Goal: Register for event/course

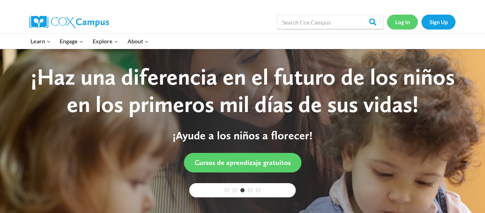
click at [401, 17] on link "Log In" at bounding box center [402, 22] width 31 height 15
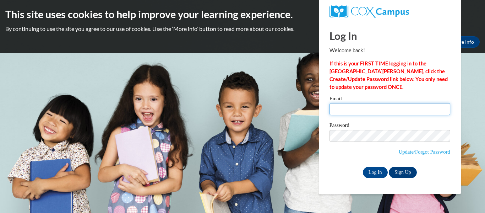
click at [336, 113] on input "Email" at bounding box center [389, 109] width 121 height 12
type input "marisa.s.severin@gmail.com"
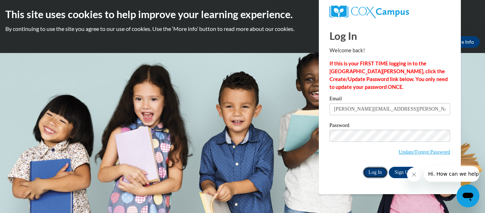
click at [377, 171] on input "Log In" at bounding box center [375, 171] width 25 height 11
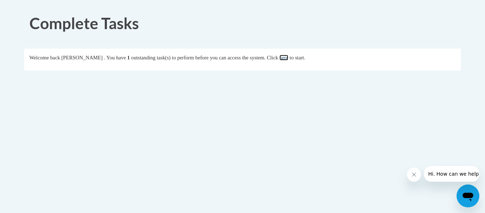
click at [288, 57] on link "here" at bounding box center [283, 58] width 9 height 6
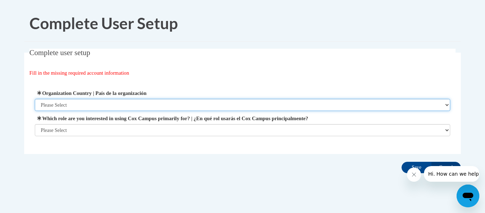
click at [447, 104] on select "Please Select United States | Estados Unidos Outside of the United States | Fue…" at bounding box center [243, 105] width 416 height 12
select select "ad49bcad-a171-4b2e-b99c-48b446064914"
click at [35, 99] on select "Please Select United States | Estados Unidos Outside of the United States | Fue…" at bounding box center [243, 105] width 416 height 12
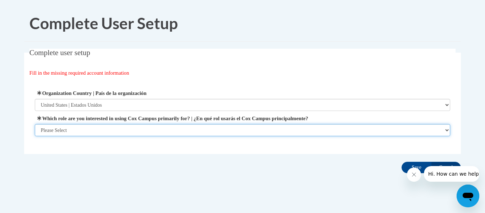
click at [446, 128] on select "Please Select College/University | Colegio/Universidad Community/Nonprofit Part…" at bounding box center [243, 130] width 416 height 12
select select "fbf2d438-af2f-41f8-98f1-81c410e29de3"
click at [35, 136] on select "Please Select College/University | Colegio/Universidad Community/Nonprofit Part…" at bounding box center [243, 130] width 416 height 12
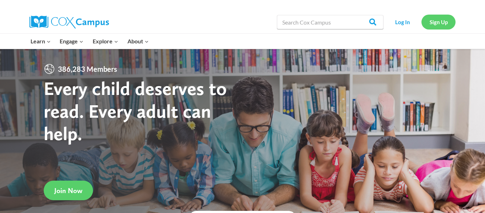
click at [444, 26] on link "Sign Up" at bounding box center [438, 22] width 34 height 15
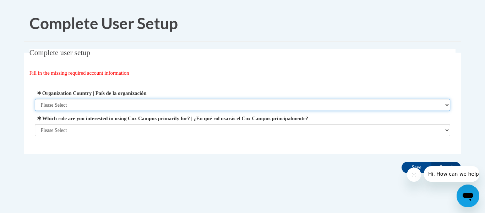
click at [446, 106] on select "Please Select United States | Estados Unidos Outside of the United States | Fue…" at bounding box center [243, 105] width 416 height 12
select select "ad49bcad-a171-4b2e-b99c-48b446064914"
click at [35, 99] on select "Please Select United States | Estados Unidos Outside of the United States | Fue…" at bounding box center [243, 105] width 416 height 12
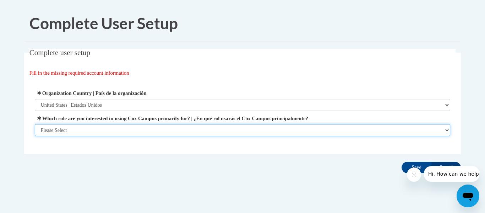
click at [442, 128] on select "Please Select College/University | Colegio/Universidad Community/Nonprofit Part…" at bounding box center [243, 130] width 416 height 12
select select "fbf2d438-af2f-41f8-98f1-81c410e29de3"
click at [35, 136] on select "Please Select College/University | Colegio/Universidad Community/Nonprofit Part…" at bounding box center [243, 130] width 416 height 12
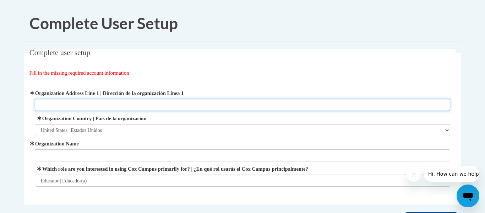
click at [144, 104] on input "Organization Address Line 1 | Dirección de la organización Línea 1" at bounding box center [243, 105] width 416 height 12
click at [90, 105] on input "10455 Old Alabama Rd Alpharetta" at bounding box center [243, 105] width 416 height 12
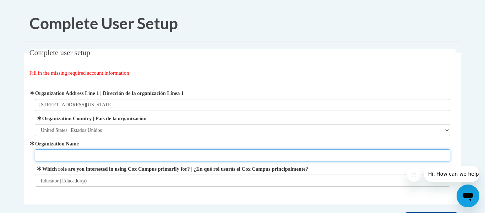
click at [71, 151] on input "Organization Name" at bounding box center [243, 155] width 416 height 12
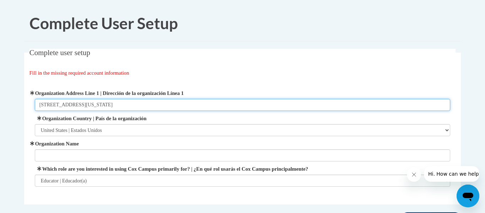
click at [116, 105] on input "10455 Old Alabama Rd, Alpharetta" at bounding box center [243, 105] width 416 height 12
type input "10455 Old Alabama Rd, Alpharetta, GA 30022"
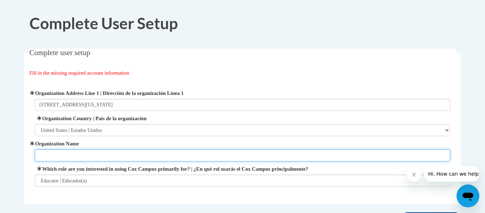
click at [36, 157] on input "Organization Name" at bounding box center [243, 155] width 416 height 12
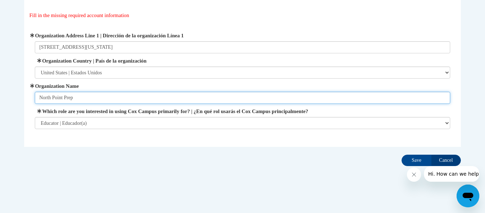
scroll to position [61, 0]
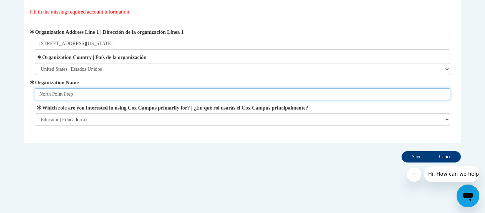
type input "North Point Prep"
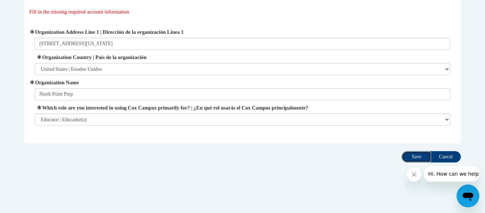
click at [411, 154] on input "Save" at bounding box center [416, 156] width 30 height 11
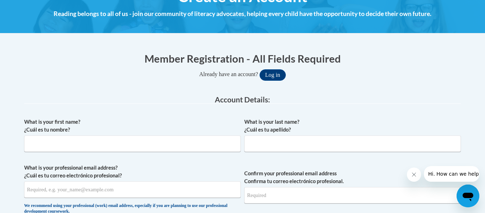
scroll to position [101, 0]
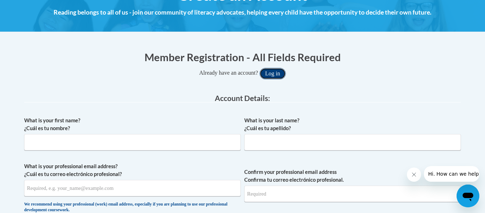
click at [278, 71] on button "Log in" at bounding box center [272, 73] width 26 height 11
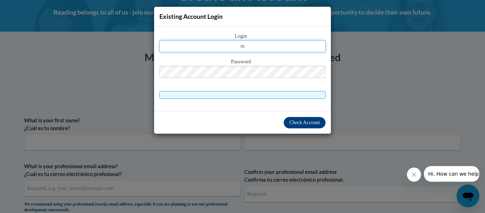
type input "marisa.s.severin@gmail.com"
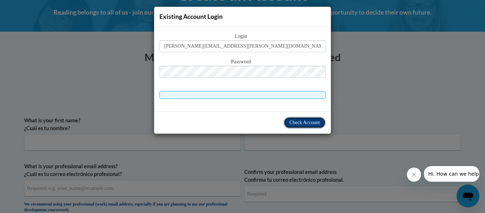
click at [303, 122] on span "Check Account" at bounding box center [304, 122] width 31 height 5
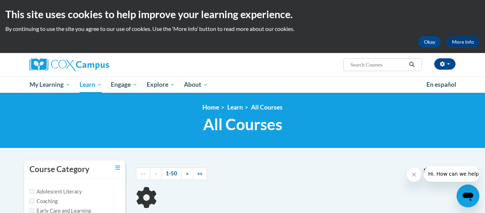
type input "early language and lieracy"
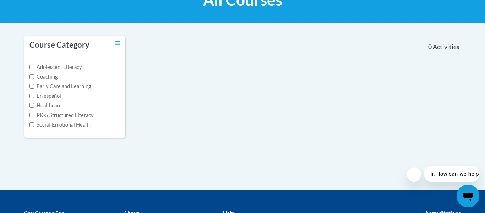
scroll to position [131, 0]
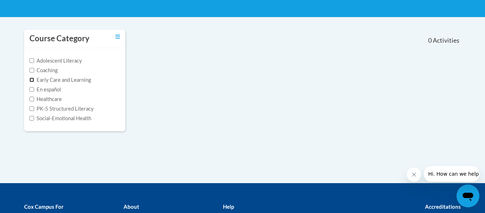
click at [32, 81] on input "Early Care and Learning" at bounding box center [31, 79] width 5 height 5
checkbox input "true"
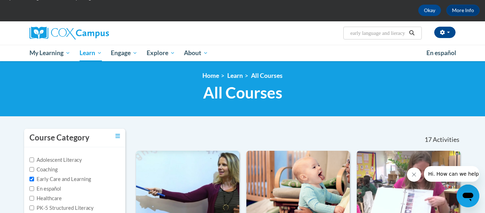
scroll to position [0, 0]
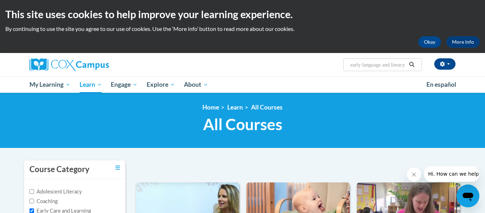
click at [398, 62] on input "early language and lieracy" at bounding box center [378, 64] width 57 height 9
type input "early language and literacy"
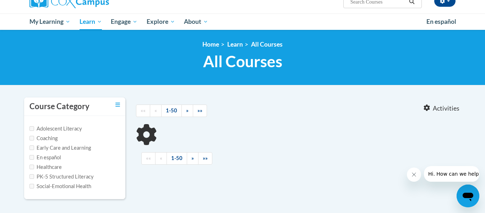
type input "early language and literacy"
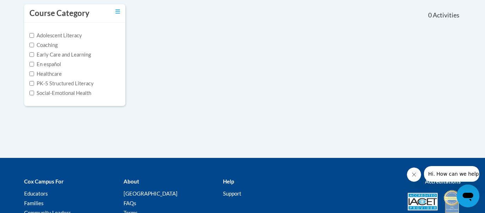
scroll to position [150, 0]
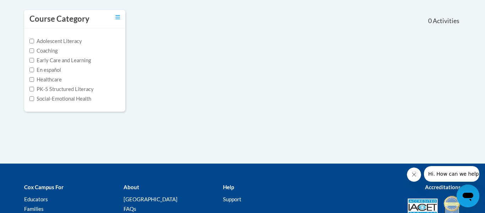
click at [84, 64] on label "Early Care and Learning" at bounding box center [59, 60] width 61 height 8
click at [34, 62] on input "Early Care and Learning" at bounding box center [31, 60] width 5 height 5
checkbox input "true"
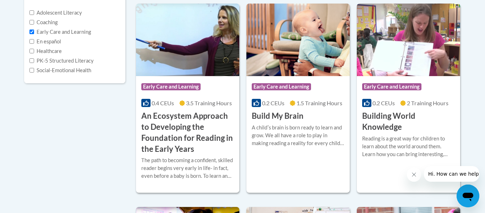
scroll to position [179, 0]
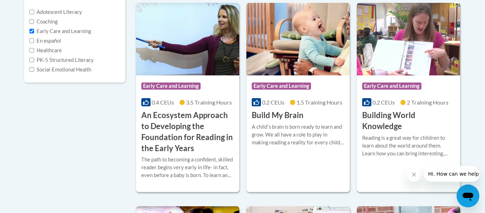
click at [395, 132] on div "More Info Enroll Reading is a great way for children to learn about the world a…" at bounding box center [408, 150] width 103 height 36
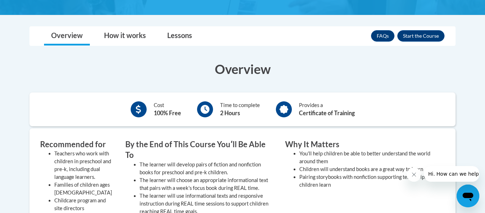
scroll to position [169, 0]
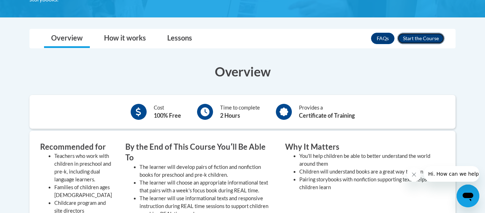
click at [423, 41] on button "Enroll" at bounding box center [420, 38] width 47 height 11
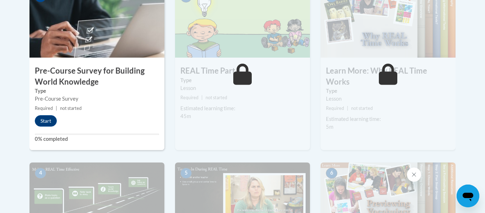
scroll to position [252, 0]
click at [51, 119] on button "Start" at bounding box center [46, 120] width 22 height 11
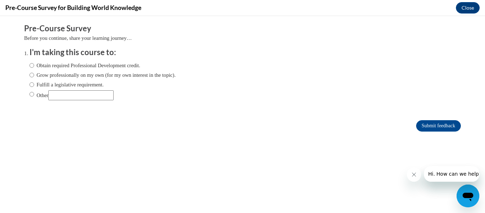
scroll to position [0, 0]
click at [30, 64] on input "Obtain required Professional Development credit." at bounding box center [31, 65] width 5 height 8
radio input "true"
click at [438, 127] on input "Submit feedback" at bounding box center [438, 125] width 45 height 11
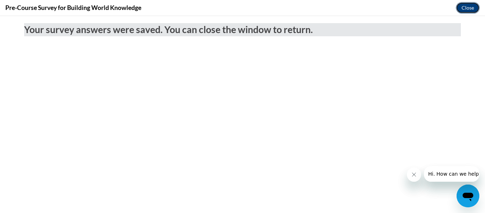
click at [465, 12] on button "Close" at bounding box center [468, 7] width 24 height 11
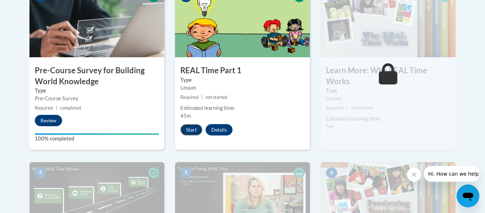
click at [191, 129] on button "Start" at bounding box center [191, 129] width 22 height 11
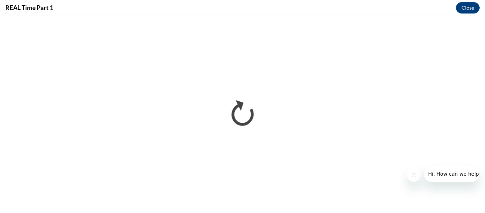
click at [414, 174] on icon "Close message from company" at bounding box center [414, 174] width 6 height 6
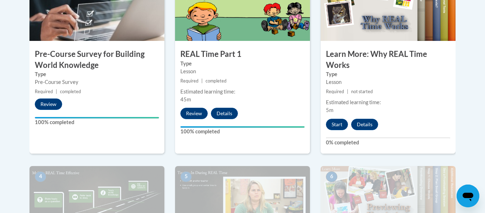
scroll to position [269, 0]
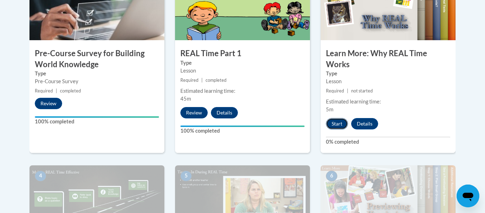
click at [338, 126] on button "Start" at bounding box center [337, 123] width 22 height 11
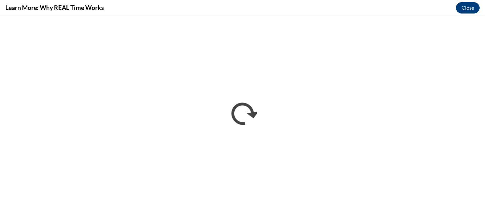
scroll to position [0, 0]
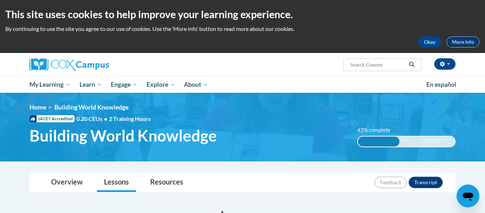
click at [472, 42] on link "More Info" at bounding box center [462, 41] width 33 height 11
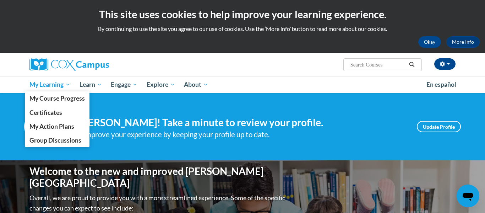
click at [45, 86] on span "My Learning" at bounding box center [49, 84] width 41 height 9
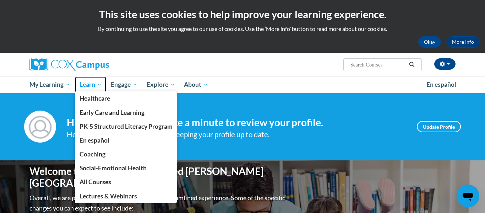
click at [95, 85] on span "Learn" at bounding box center [90, 84] width 22 height 9
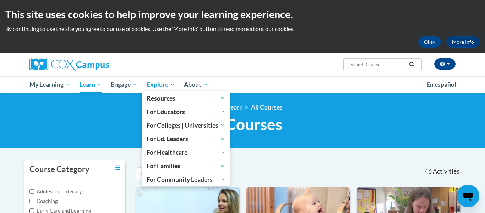
click at [163, 87] on span "Explore" at bounding box center [161, 84] width 28 height 9
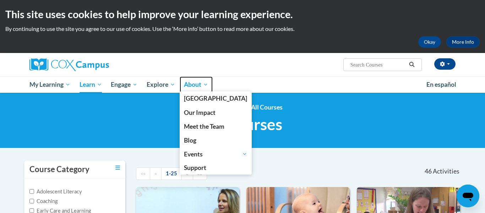
click at [204, 83] on span "About" at bounding box center [196, 84] width 24 height 9
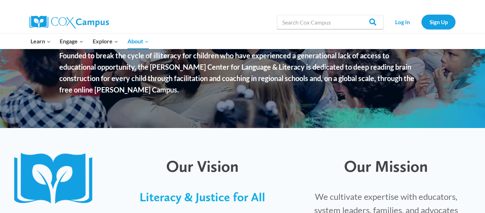
scroll to position [93, 0]
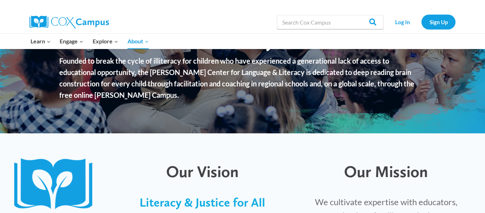
click at [37, 20] on img at bounding box center [68, 22] width 79 height 13
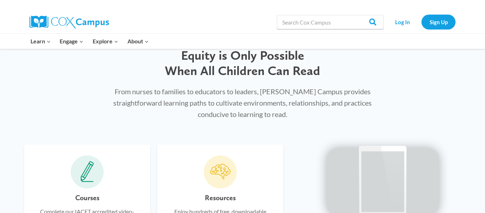
scroll to position [340, 0]
